Goal: Navigation & Orientation: Find specific page/section

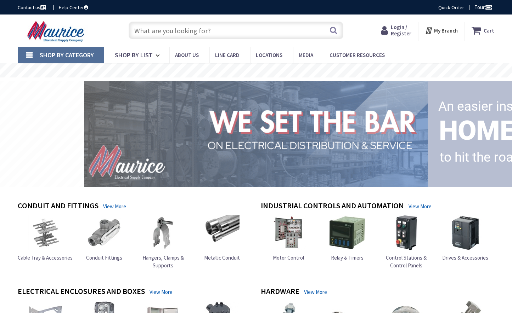
type input "[GEOGRAPHIC_DATA][STREET_ADDRESS][PERSON_NAME][GEOGRAPHIC_DATA]"
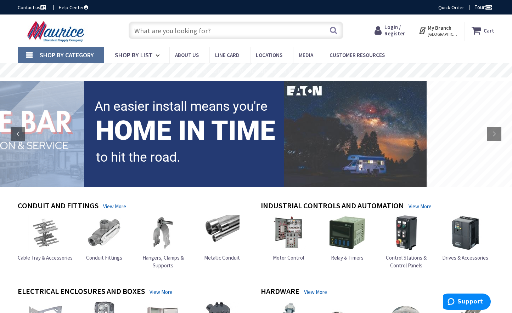
click at [185, 32] on input "text" at bounding box center [236, 31] width 215 height 18
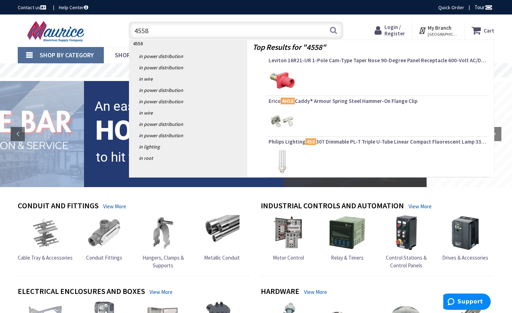
drag, startPoint x: 185, startPoint y: 32, endPoint x: 143, endPoint y: 35, distance: 42.0
click at [143, 35] on input "4558" at bounding box center [236, 31] width 215 height 18
click at [153, 31] on input "4558" at bounding box center [236, 31] width 215 height 18
drag, startPoint x: 155, startPoint y: 31, endPoint x: 114, endPoint y: 33, distance: 40.4
click at [114, 33] on div "Toggle Nav 4558 4558 Search Cart My Cart Close" at bounding box center [255, 31] width 487 height 24
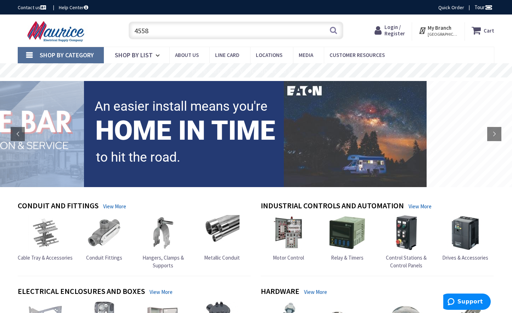
type input "4558"
click at [279, 56] on span "Locations" at bounding box center [269, 55] width 27 height 7
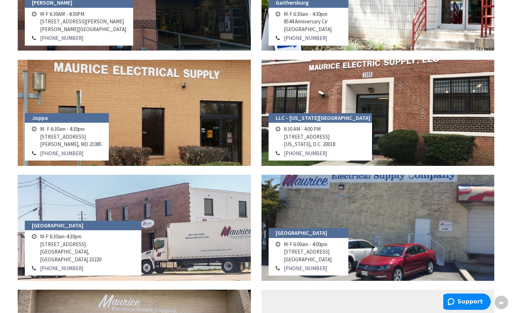
scroll to position [546, 0]
